Goal: Register for event/course

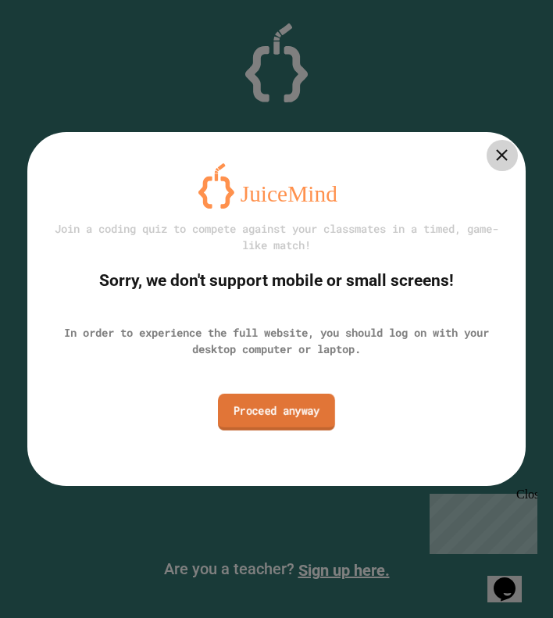
click at [247, 409] on link "Proceed anyway" at bounding box center [276, 412] width 117 height 37
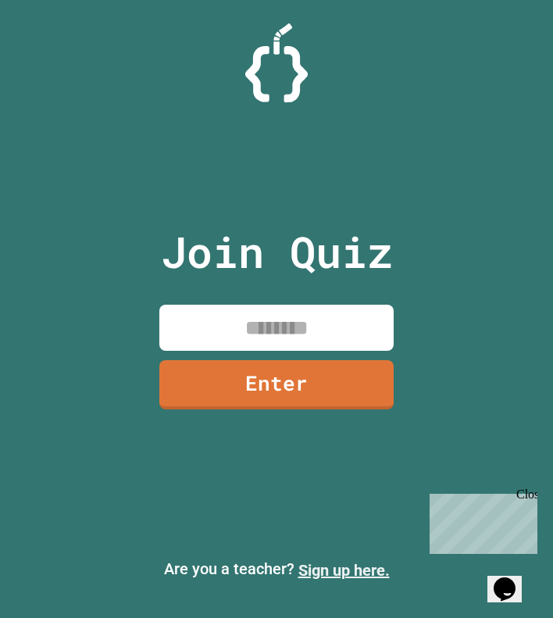
click at [319, 565] on link "Sign up here." at bounding box center [343, 570] width 91 height 19
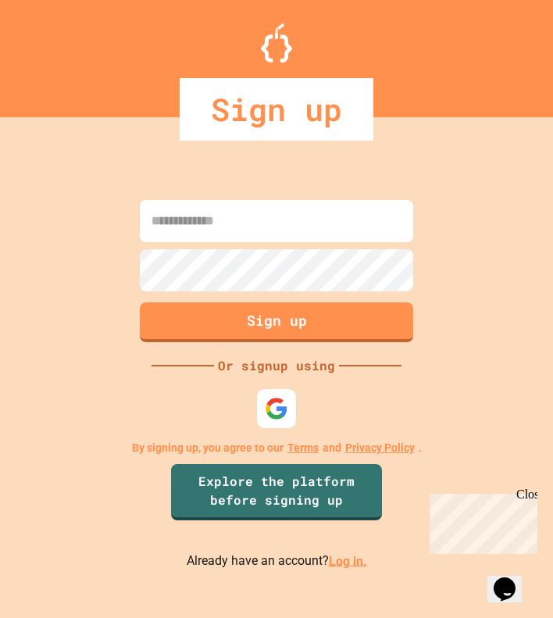
click at [240, 230] on input at bounding box center [276, 221] width 273 height 42
type input "**********"
click at [269, 420] on img at bounding box center [277, 408] width 26 height 26
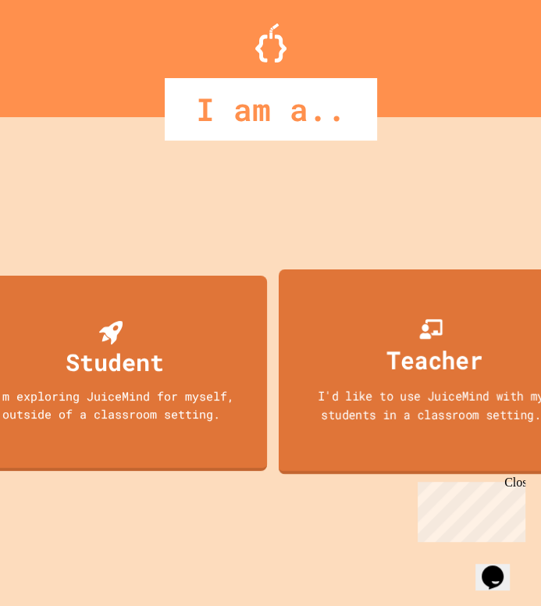
click at [380, 372] on div "Teacher" at bounding box center [431, 348] width 104 height 62
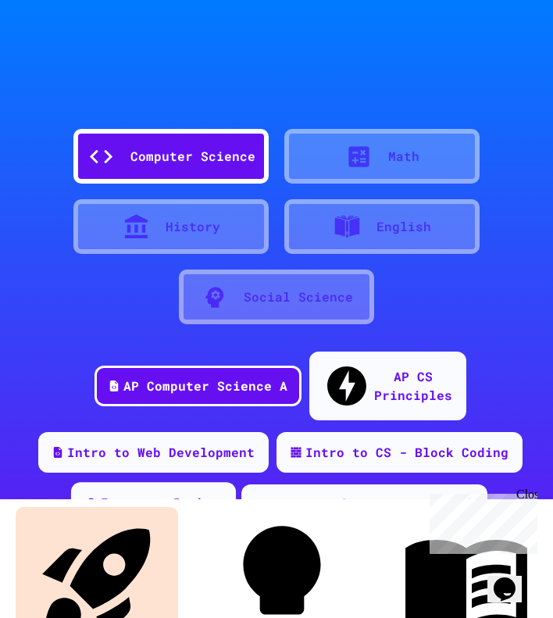
click at [118, 493] on div "Intro to Python" at bounding box center [161, 503] width 121 height 20
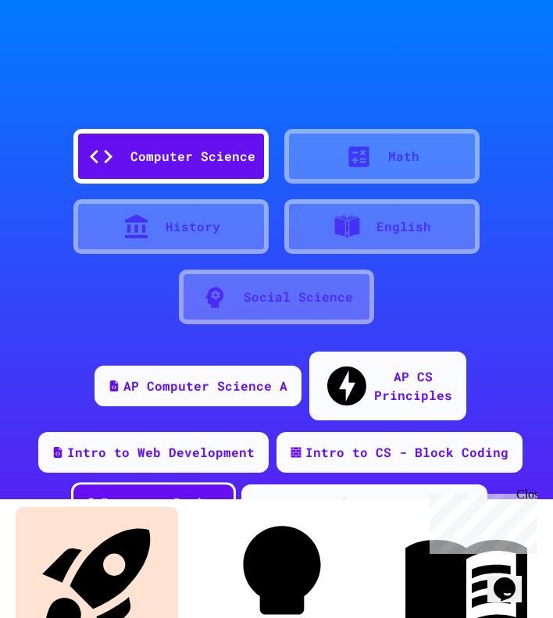
click at [124, 493] on div "Intro to Python" at bounding box center [161, 503] width 121 height 20
